Goal: Navigation & Orientation: Find specific page/section

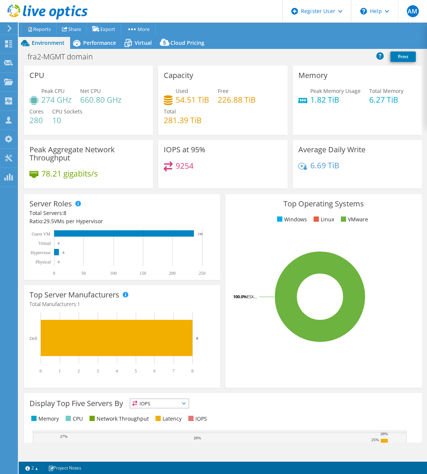
select select "USD"
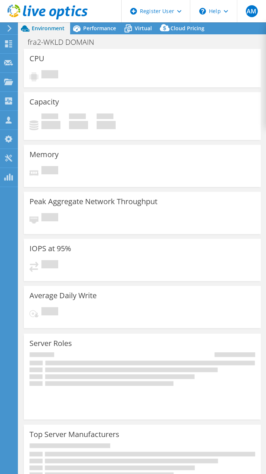
select select "USD"
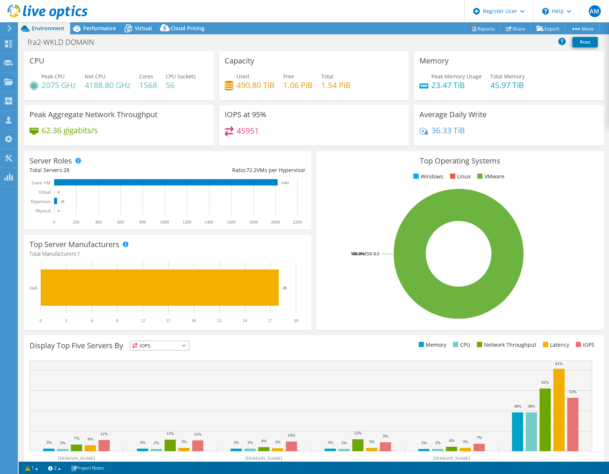
click at [10, 29] on use at bounding box center [9, 28] width 4 height 7
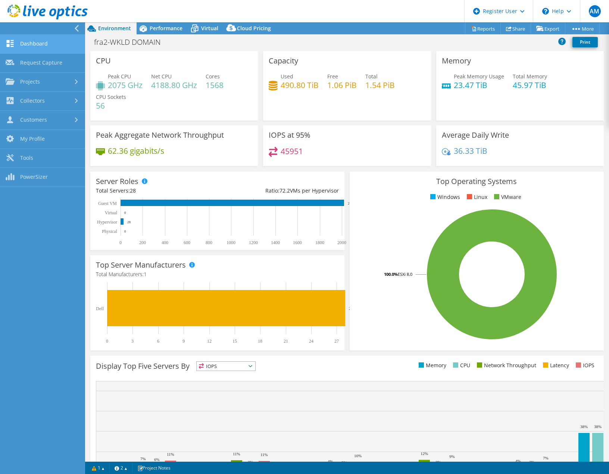
click at [28, 39] on link "Dashboard" at bounding box center [42, 44] width 85 height 19
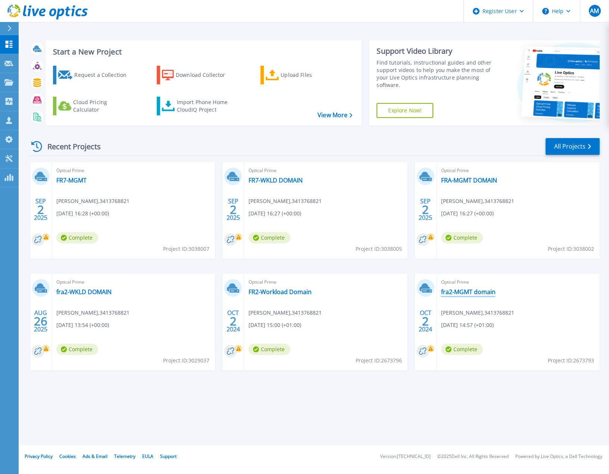
click at [473, 293] on link "fra2-MGMT domain" at bounding box center [468, 291] width 54 height 7
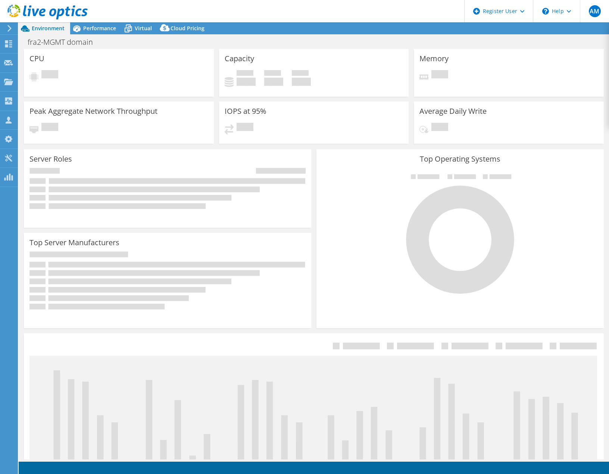
select select "USD"
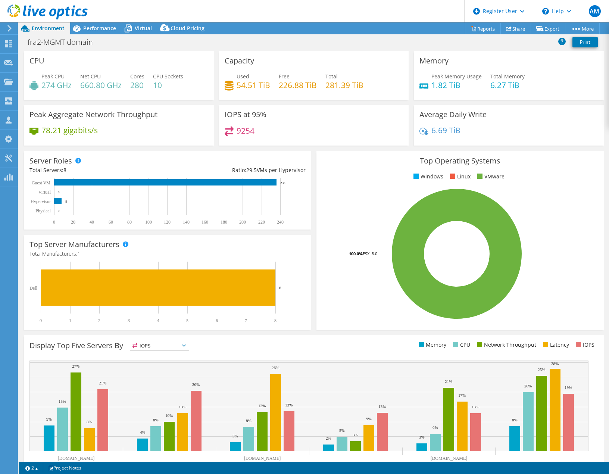
click at [7, 29] on icon at bounding box center [10, 28] width 6 height 7
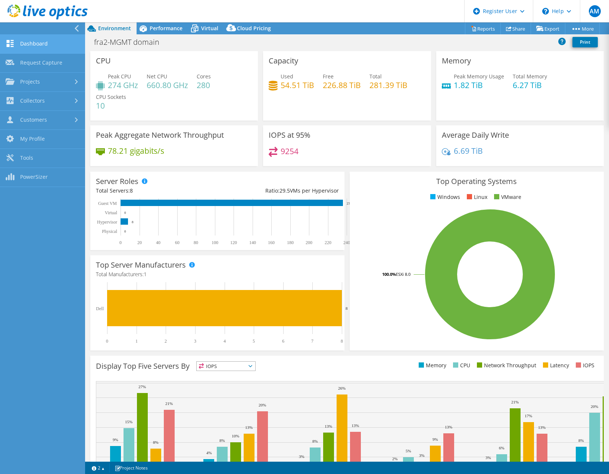
click at [22, 48] on link "Dashboard" at bounding box center [42, 44] width 85 height 19
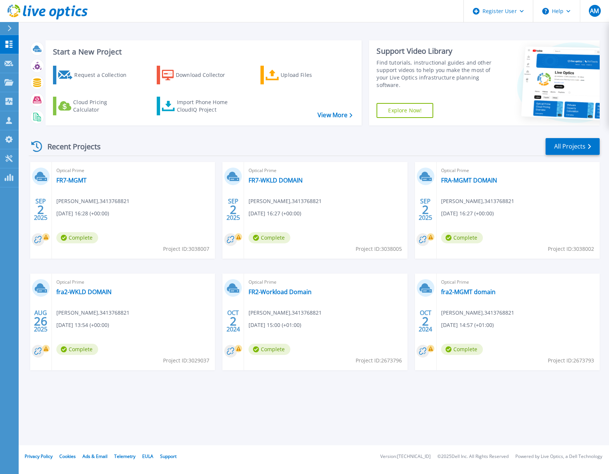
click at [83, 188] on div "Optical Prime FR7-MGMT satishkumar srinivasan , 3413768821 09/02/2025, 16:28 (+…" at bounding box center [133, 210] width 163 height 97
click at [71, 179] on link "FR7-MGMT" at bounding box center [71, 179] width 30 height 7
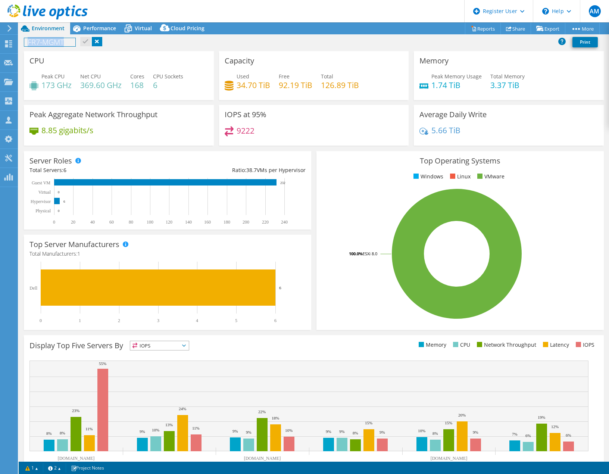
drag, startPoint x: 68, startPoint y: 44, endPoint x: 20, endPoint y: 42, distance: 47.8
click at [20, 42] on div "FR7-MGMT Print" at bounding box center [314, 42] width 590 height 14
copy h1 "FR7-MGMT"
click at [88, 28] on span "Performance" at bounding box center [99, 28] width 33 height 7
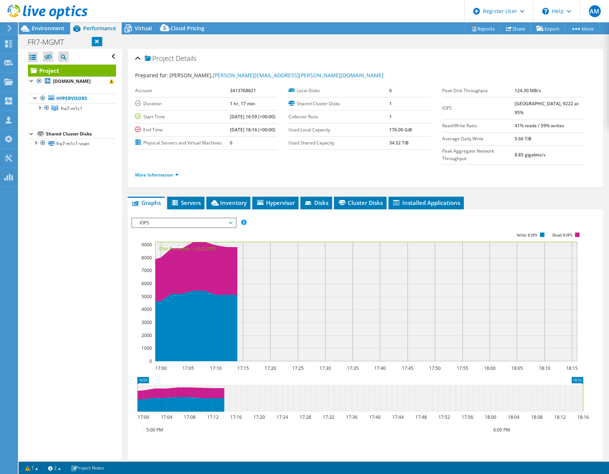
click at [109, 54] on div "Open All Close All Hide Excluded Nodes Project Tree Filter" at bounding box center [72, 57] width 88 height 16
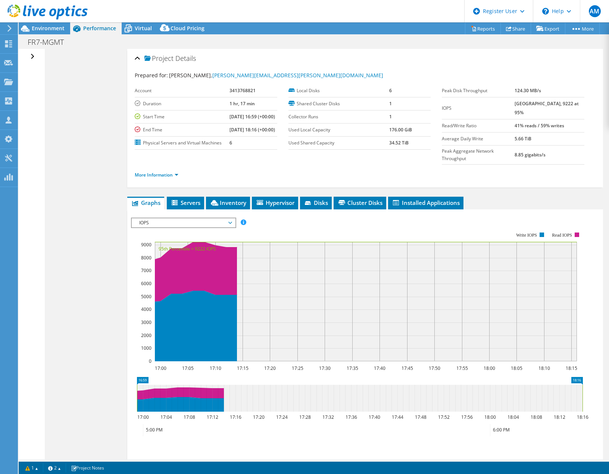
click at [32, 56] on div "Open All Close All Hide Excluded Nodes Project Tree Filter" at bounding box center [33, 57] width 11 height 16
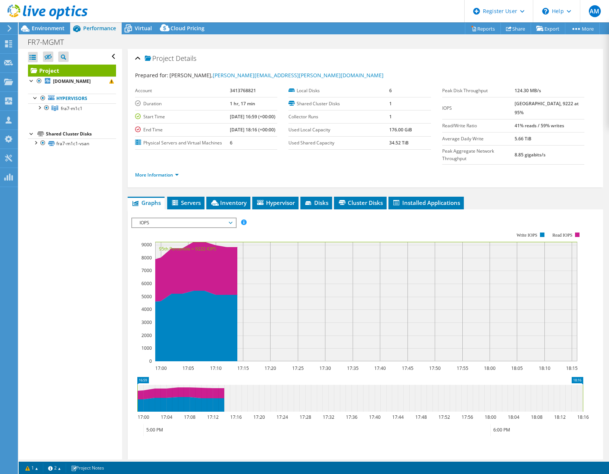
click at [139, 58] on div "Project Details" at bounding box center [365, 59] width 460 height 16
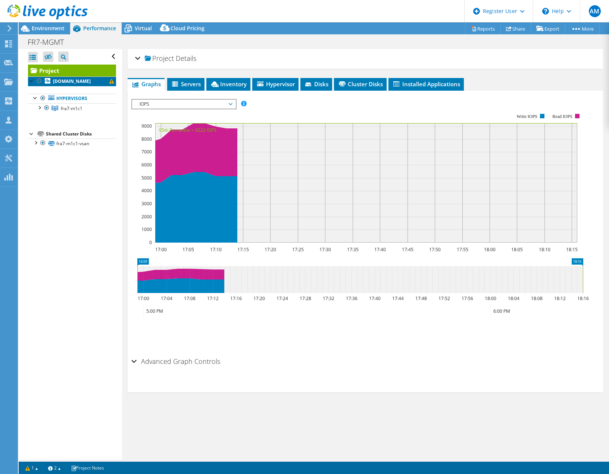
click at [67, 84] on b "fra7-m1c1-esxi02.vcf.sitacloud.aero" at bounding box center [72, 81] width 38 height 6
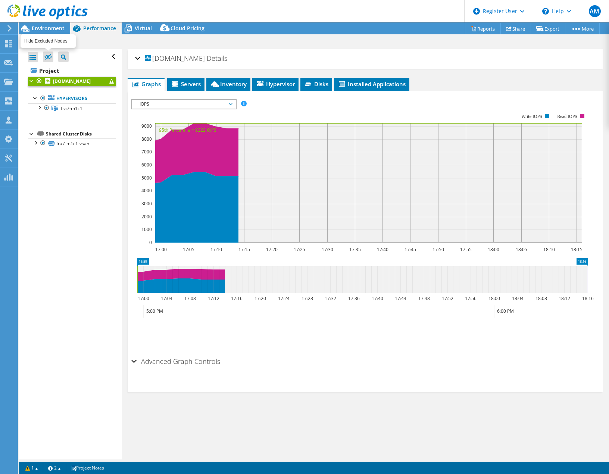
click at [49, 56] on icon at bounding box center [47, 57] width 7 height 6
click at [0, 0] on input "checkbox" at bounding box center [0, 0] width 0 height 0
click at [49, 58] on icon at bounding box center [47, 57] width 7 height 6
click at [0, 0] on input "checkbox" at bounding box center [0, 0] width 0 height 0
click at [46, 27] on span "Environment" at bounding box center [48, 28] width 33 height 7
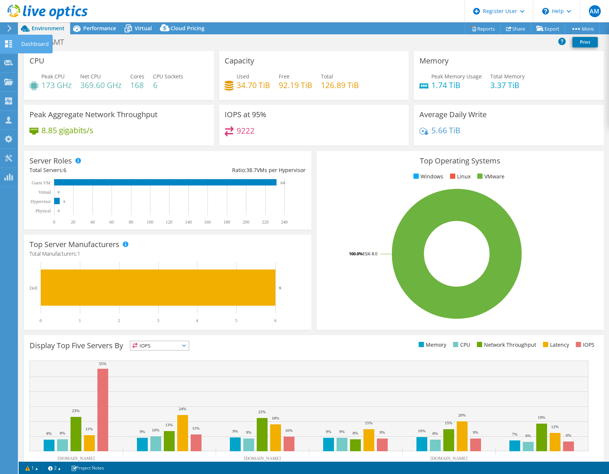
click at [4, 44] on icon at bounding box center [8, 43] width 9 height 7
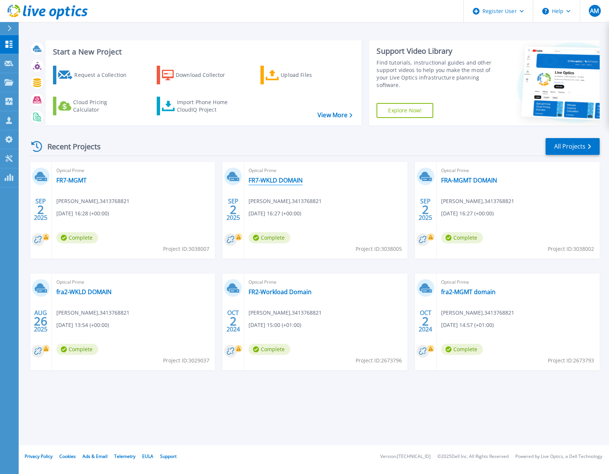
click at [273, 178] on link "FR7-WKLD DOMAIN" at bounding box center [275, 179] width 54 height 7
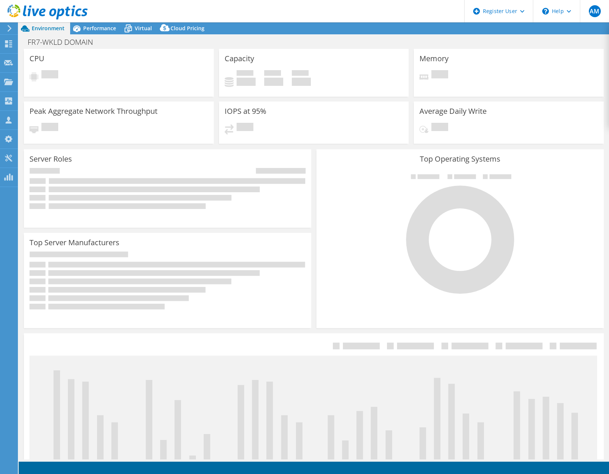
select select "USD"
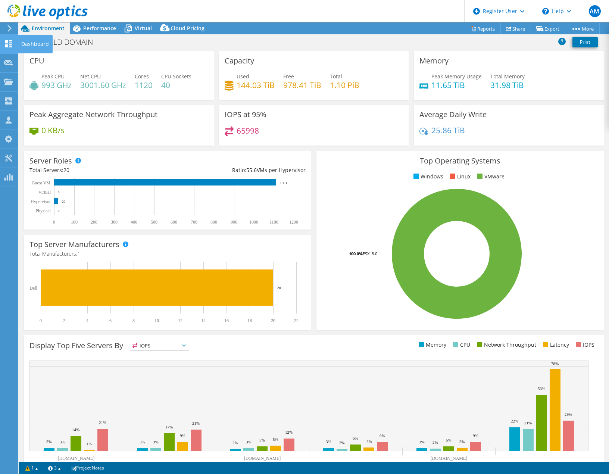
click at [8, 43] on icon at bounding box center [8, 43] width 9 height 7
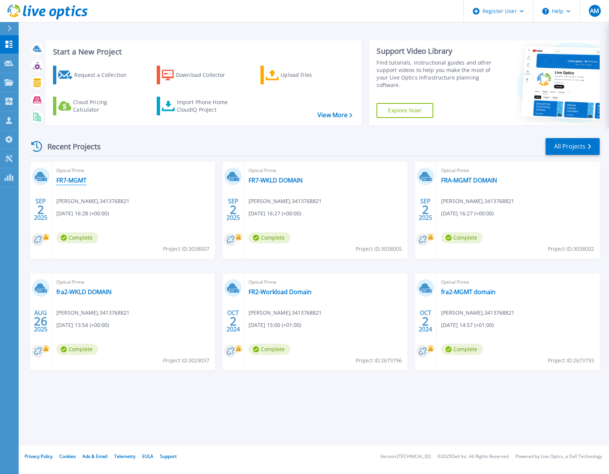
click at [73, 182] on link "FR7-MGMT" at bounding box center [71, 179] width 30 height 7
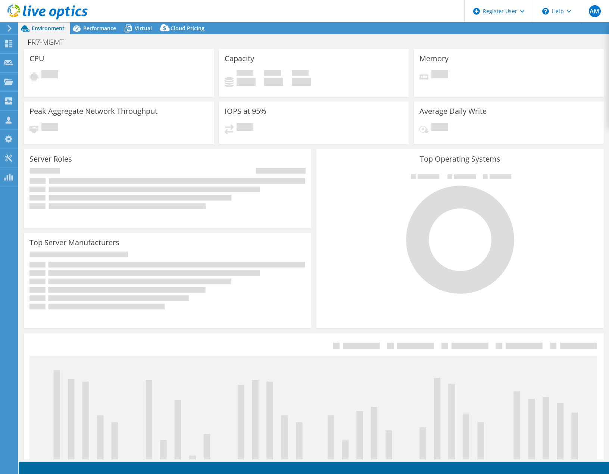
select select "USD"
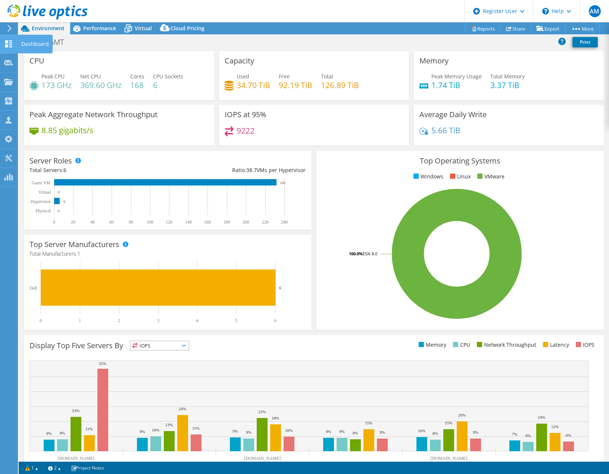
click at [9, 47] on div at bounding box center [8, 45] width 9 height 8
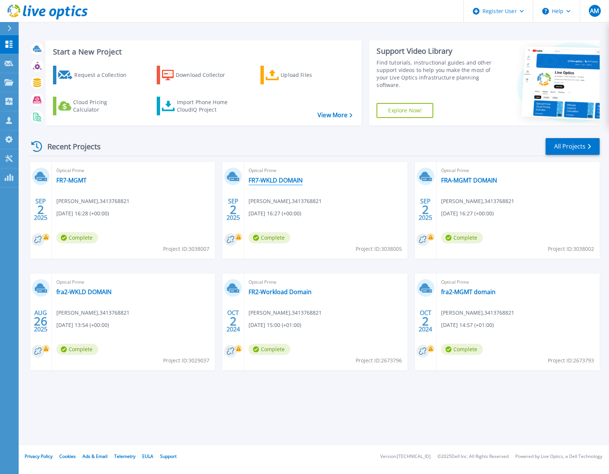
click at [273, 179] on link "FR7-WKLD DOMAIN" at bounding box center [275, 179] width 54 height 7
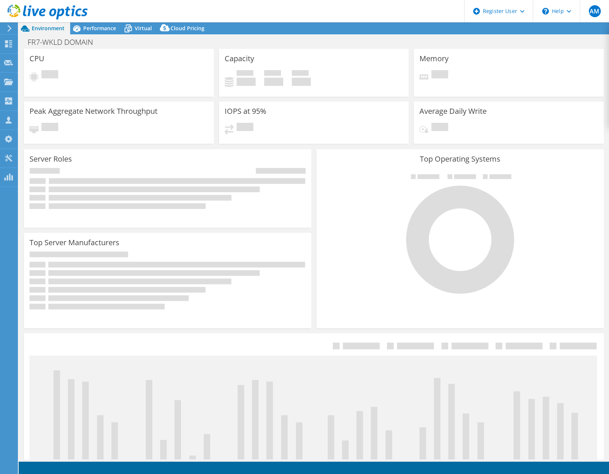
select select "USD"
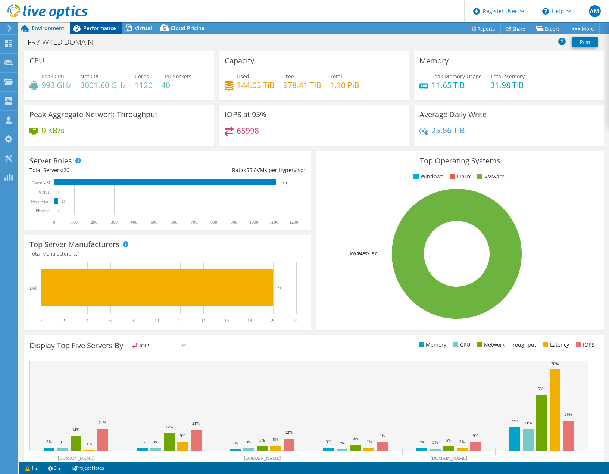
click at [103, 30] on span "Performance" at bounding box center [99, 28] width 33 height 7
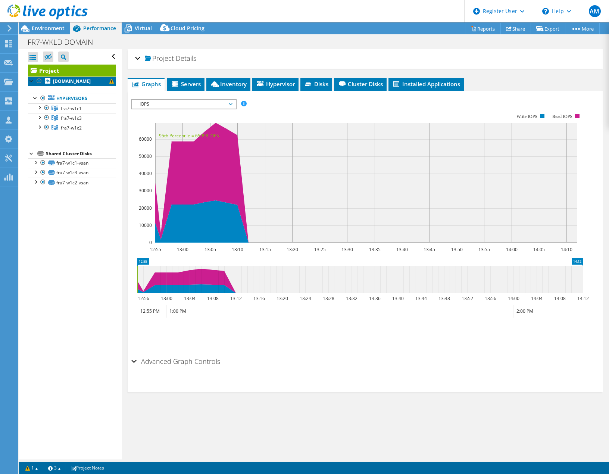
click at [63, 84] on b "fra7-w1c1-esxi04.vcf.sitacloud.aero" at bounding box center [72, 81] width 38 height 6
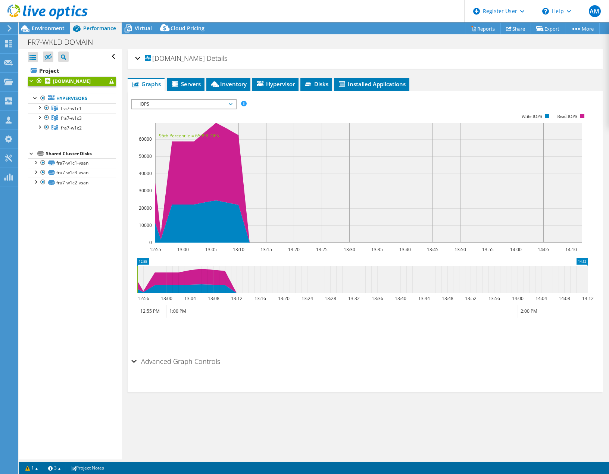
click at [135, 57] on div "fra7-w1c1-esxi04.vcf.sitacloud.aero Details" at bounding box center [365, 59] width 460 height 16
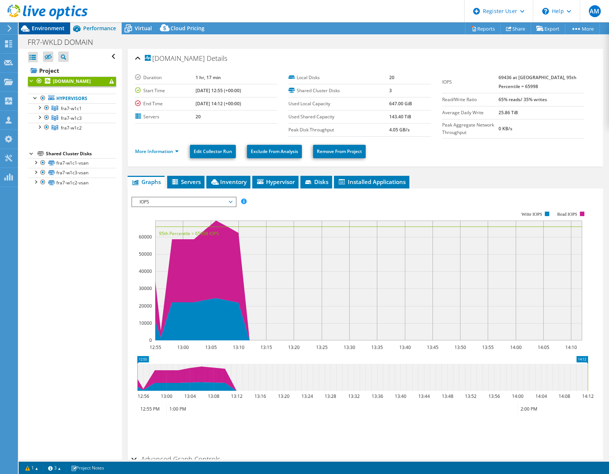
click at [38, 29] on span "Environment" at bounding box center [48, 28] width 33 height 7
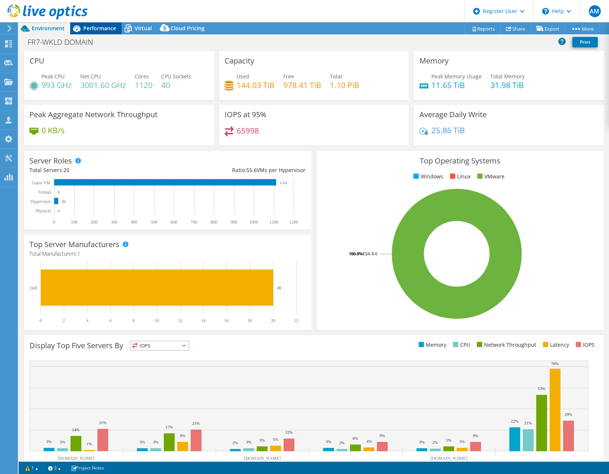
click at [98, 27] on span "Performance" at bounding box center [99, 28] width 33 height 7
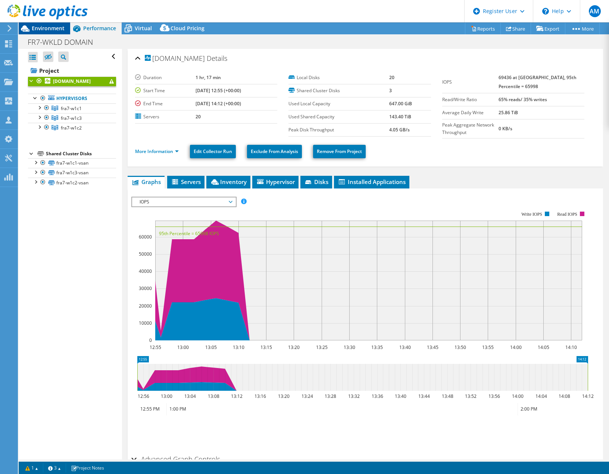
click at [47, 28] on span "Environment" at bounding box center [48, 28] width 33 height 7
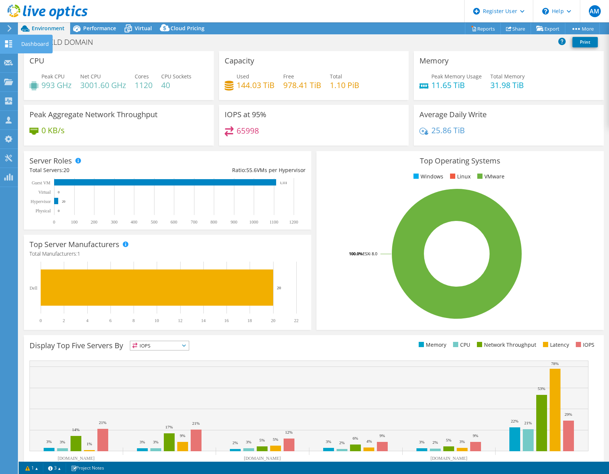
click at [7, 46] on use at bounding box center [8, 43] width 7 height 7
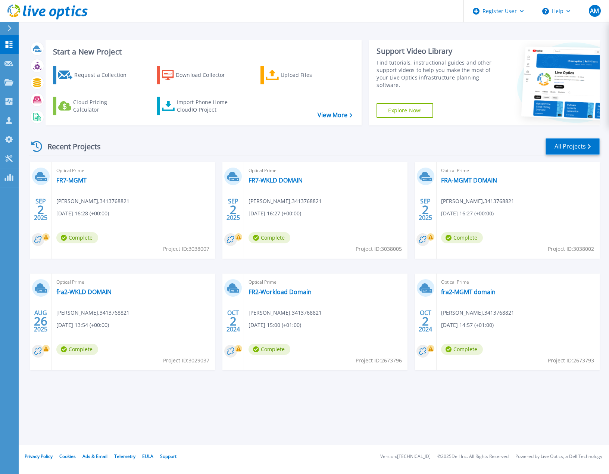
click at [567, 149] on link "All Projects" at bounding box center [572, 146] width 54 height 17
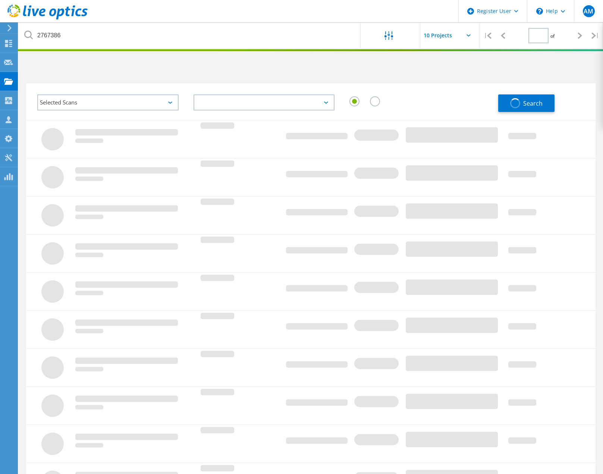
type input "1"
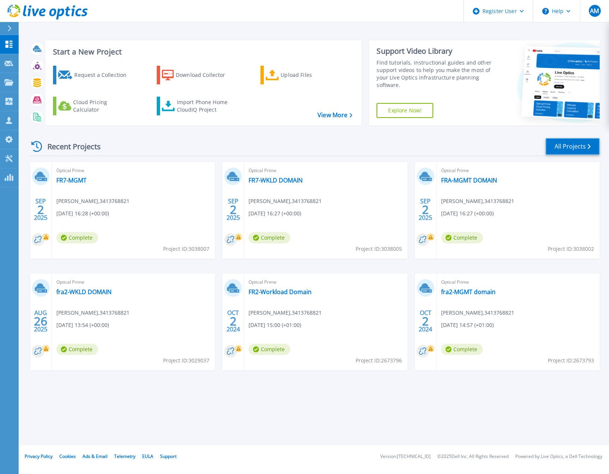
click at [567, 147] on link "All Projects" at bounding box center [572, 146] width 54 height 17
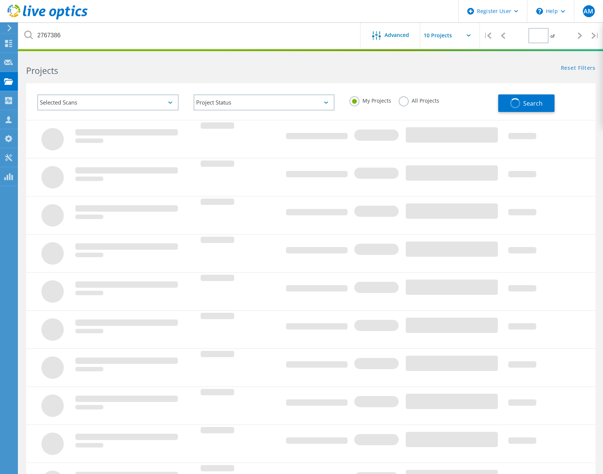
type input "1"
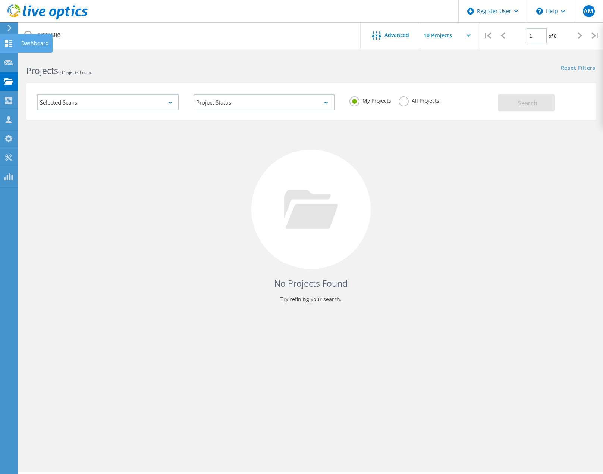
click at [7, 44] on icon at bounding box center [8, 43] width 9 height 7
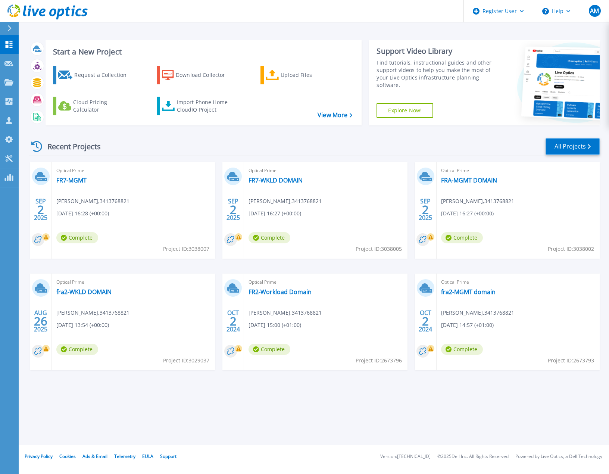
click at [559, 150] on link "All Projects" at bounding box center [572, 146] width 54 height 17
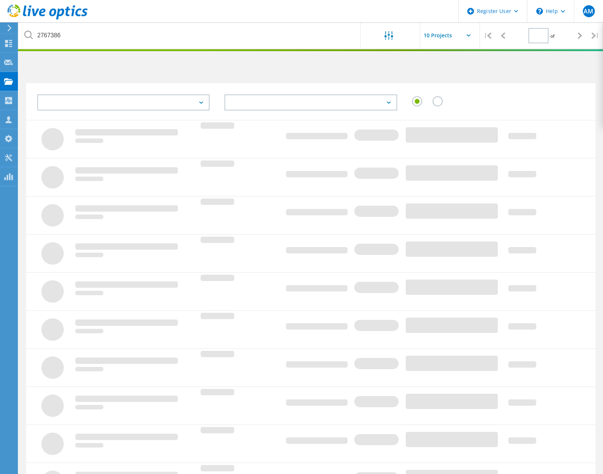
type input "1"
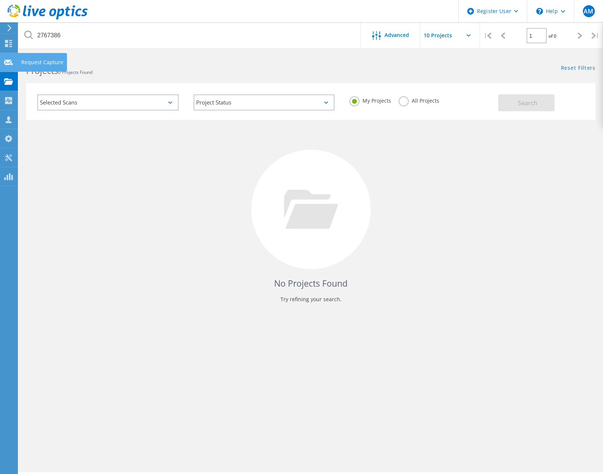
click at [9, 65] on use at bounding box center [8, 62] width 9 height 6
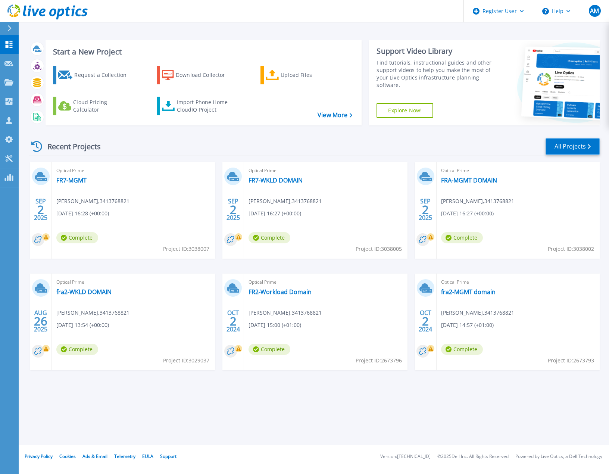
click at [557, 146] on link "All Projects" at bounding box center [572, 146] width 54 height 17
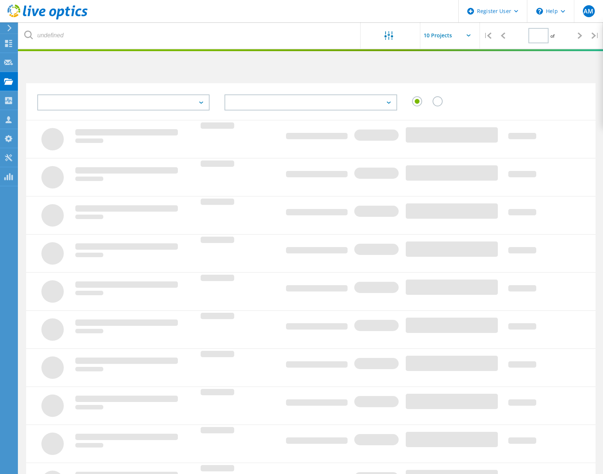
type input "1"
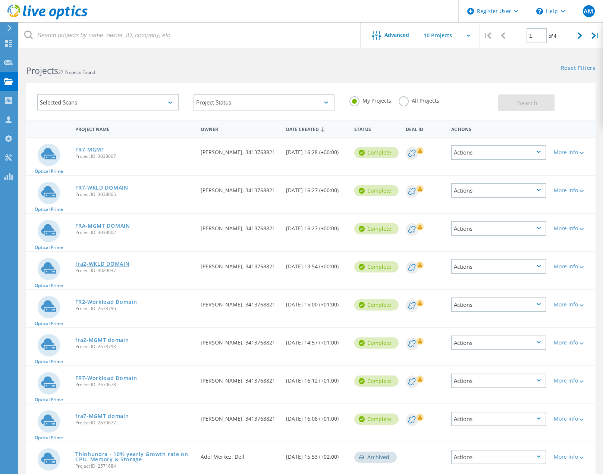
click at [111, 263] on link "fra2-WKLD DOMAIN" at bounding box center [102, 263] width 54 height 5
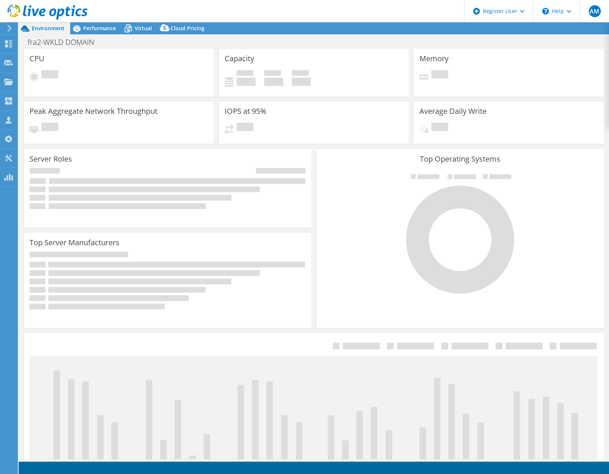
select select "USD"
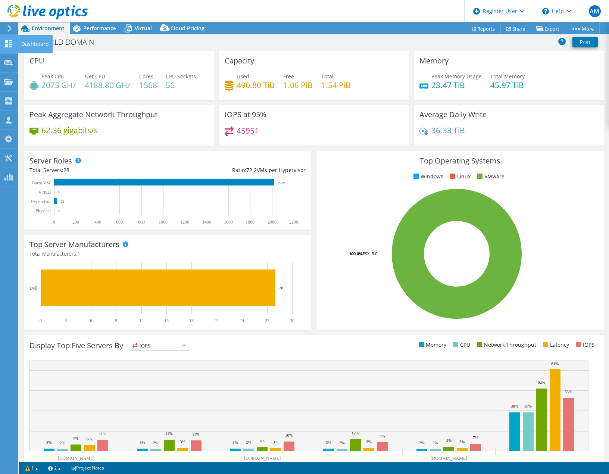
click at [7, 44] on use at bounding box center [8, 43] width 7 height 7
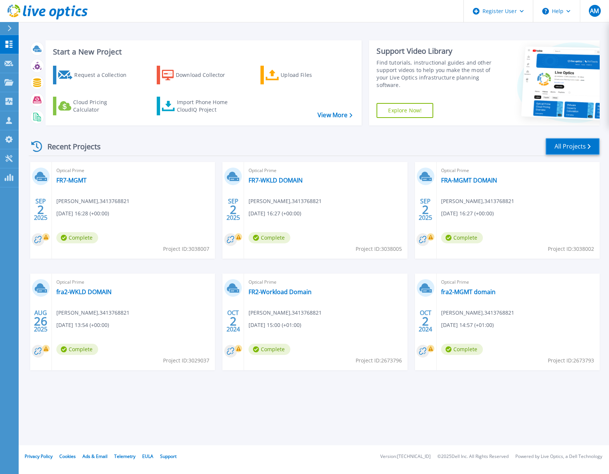
click at [567, 148] on link "All Projects" at bounding box center [572, 146] width 54 height 17
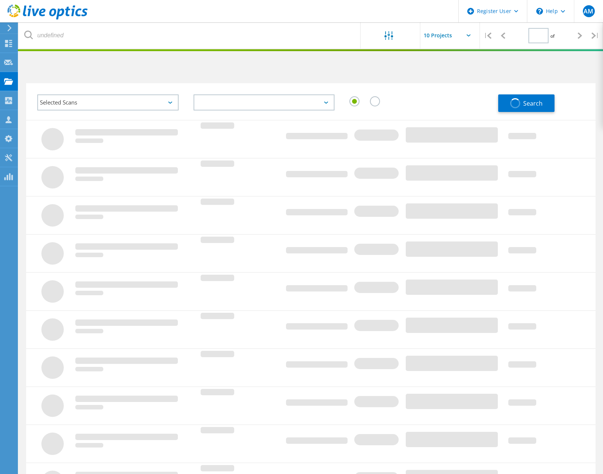
type input "1"
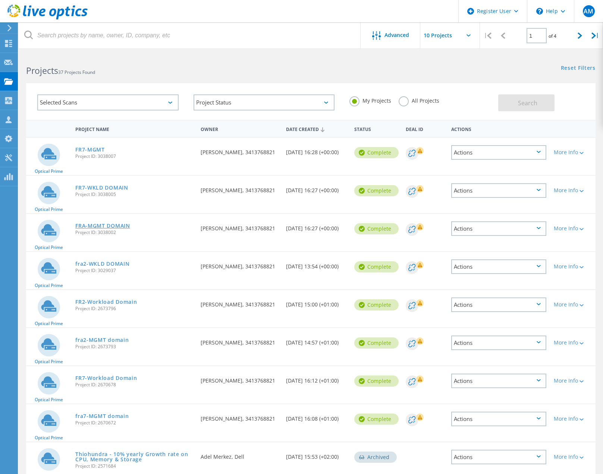
click at [105, 227] on link "FRA-MGMT DOMAIN" at bounding box center [102, 225] width 55 height 5
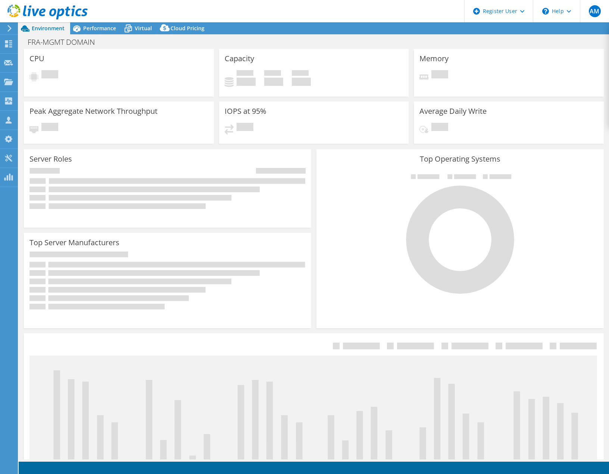
select select "USD"
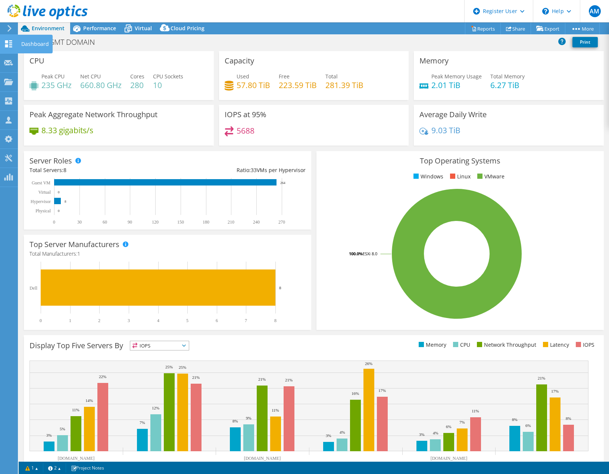
click at [7, 41] on use at bounding box center [8, 43] width 7 height 7
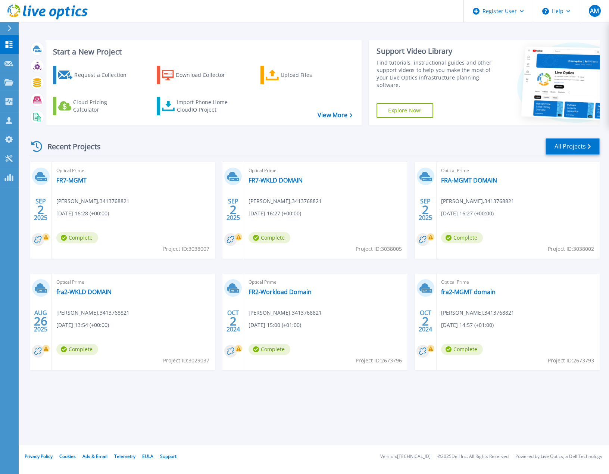
click at [577, 145] on link "All Projects" at bounding box center [572, 146] width 54 height 17
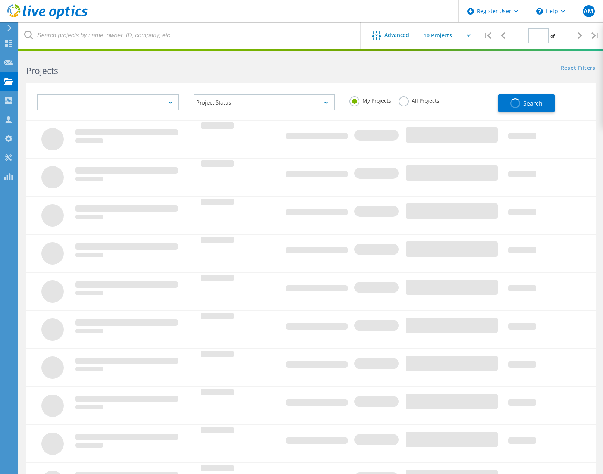
type input "1"
